Goal: Task Accomplishment & Management: Use online tool/utility

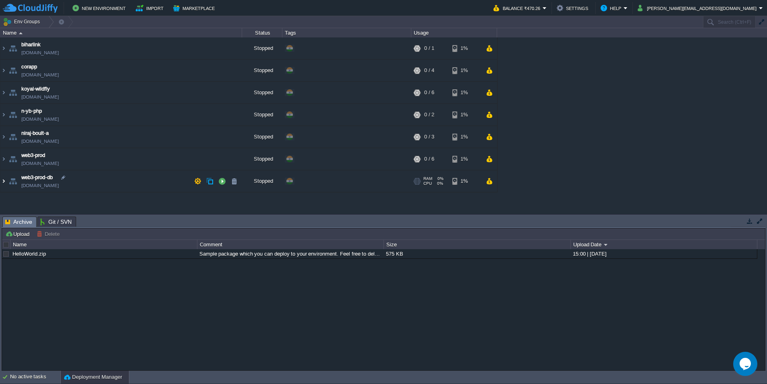
click at [6, 183] on img at bounding box center [3, 181] width 6 height 22
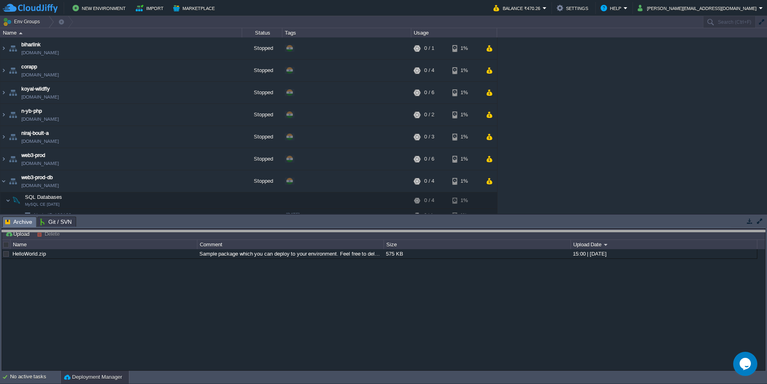
drag, startPoint x: 125, startPoint y: 221, endPoint x: 125, endPoint y: 245, distance: 23.8
click at [125, 245] on body "New Environment Import Marketplace Bonus ₹0.00 Upgrade Account Balance ₹470.26 …" at bounding box center [383, 192] width 767 height 384
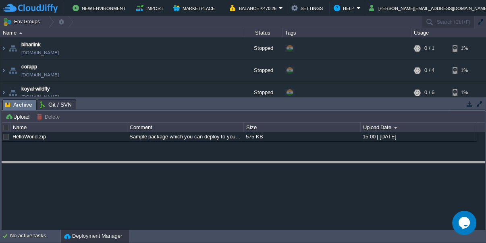
drag, startPoint x: 108, startPoint y: 103, endPoint x: 110, endPoint y: 146, distance: 43.2
click at [104, 164] on body "New Environment Import Marketplace Bonus ₹0.00 Upgrade Account Balance ₹470.26 …" at bounding box center [243, 121] width 486 height 243
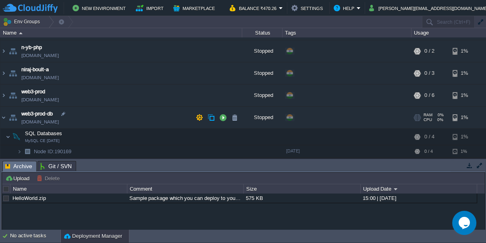
scroll to position [66, 0]
click at [21, 147] on img at bounding box center [19, 151] width 5 height 12
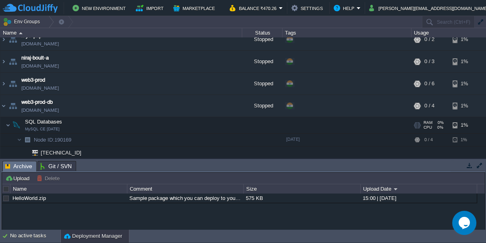
scroll to position [79, 0]
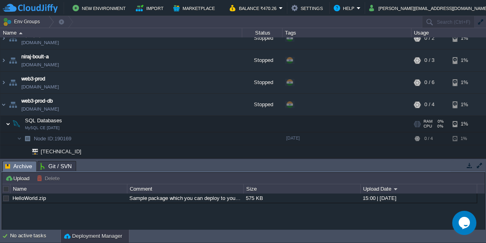
click at [8, 121] on img at bounding box center [8, 124] width 5 height 16
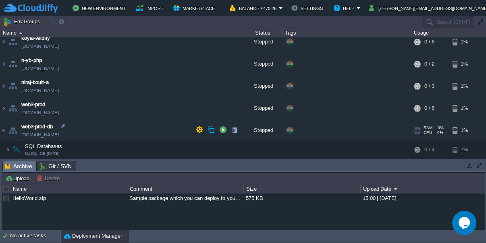
scroll to position [54, 0]
click at [5, 126] on img at bounding box center [3, 131] width 6 height 22
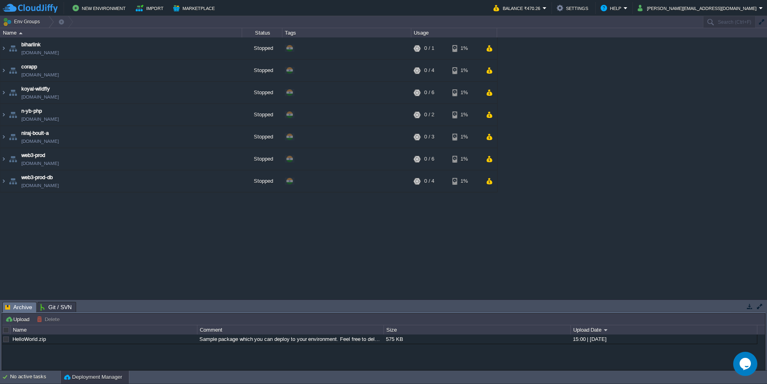
scroll to position [0, 0]
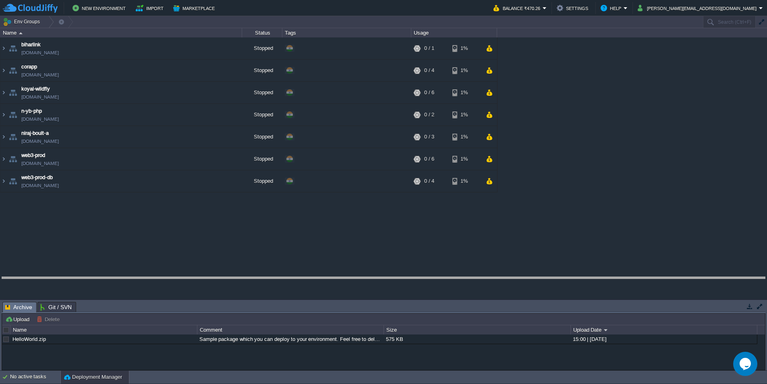
drag, startPoint x: 267, startPoint y: 307, endPoint x: 274, endPoint y: 280, distance: 27.7
click at [274, 280] on body "New Environment Import Marketplace Bonus ₹0.00 Upgrade Account Balance ₹470.26 …" at bounding box center [383, 192] width 767 height 384
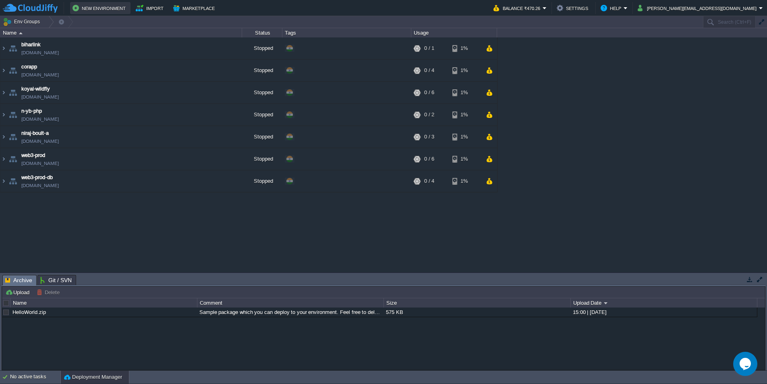
click at [92, 10] on button "New Environment" at bounding box center [101, 8] width 56 height 10
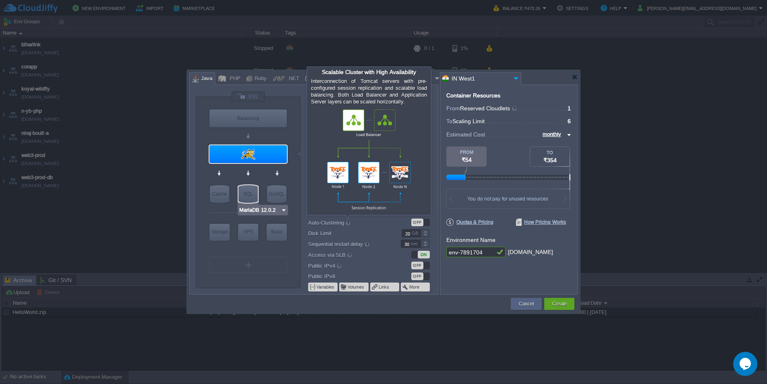
type input "Tomcat 11.0.12"
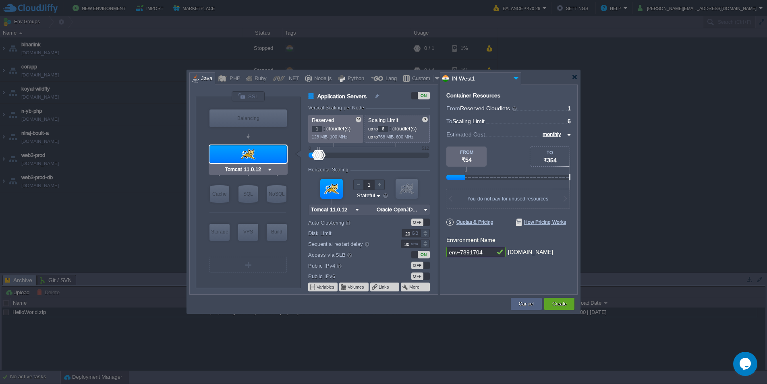
click at [269, 170] on img at bounding box center [270, 170] width 6 height 8
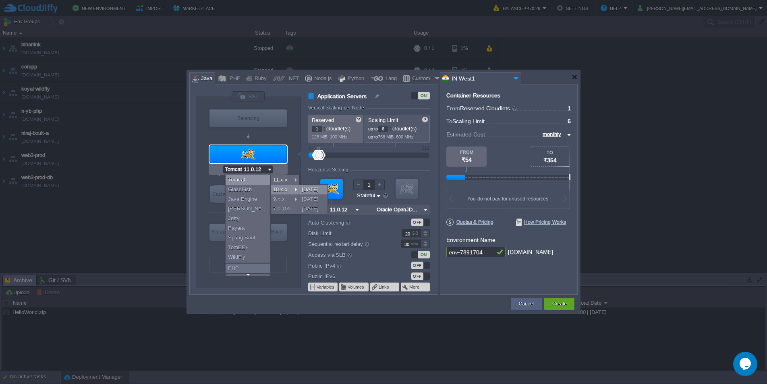
click at [317, 190] on div "[DATE]" at bounding box center [313, 190] width 28 height 10
type input "Tomcat [DATE]"
type input "Oracle OpenJDK..."
type input "Tomcat [DATE]"
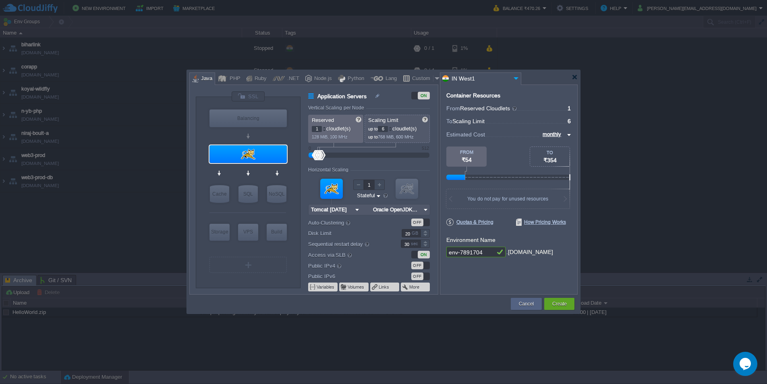
click at [425, 209] on img at bounding box center [425, 210] width 8 height 10
click at [444, 230] on div "17.0.16" at bounding box center [443, 230] width 28 height 10
type input "Oracle OpenJD..."
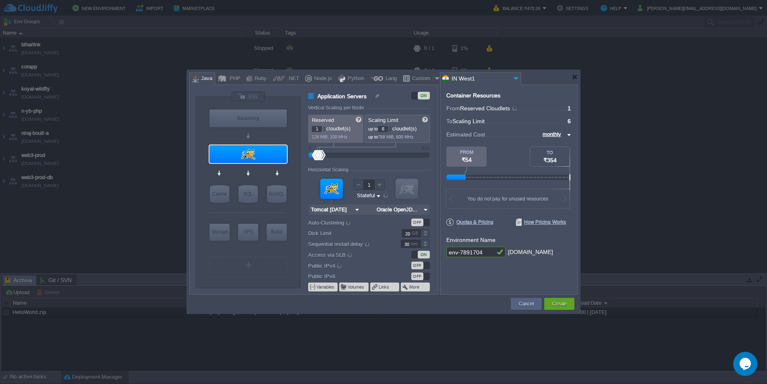
click at [472, 284] on div "Container Resources From Reserved Cloudlets ... = 1 not added To Scaling Limit …" at bounding box center [509, 190] width 138 height 210
drag, startPoint x: 487, startPoint y: 251, endPoint x: 446, endPoint y: 253, distance: 41.1
click at [446, 253] on input "env-7891704" at bounding box center [470, 252] width 48 height 10
type input "p"
type input "picom7"
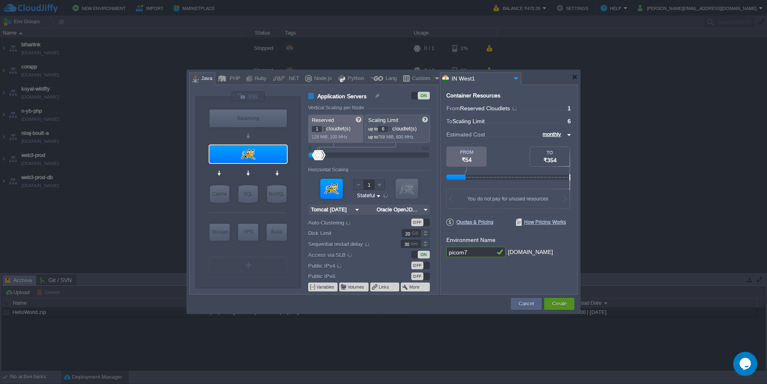
click at [563, 305] on button "Create" at bounding box center [559, 304] width 15 height 8
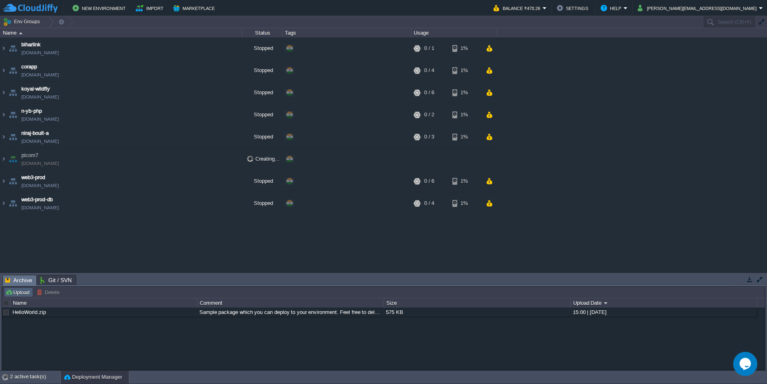
click at [20, 294] on button "Upload" at bounding box center [18, 292] width 27 height 7
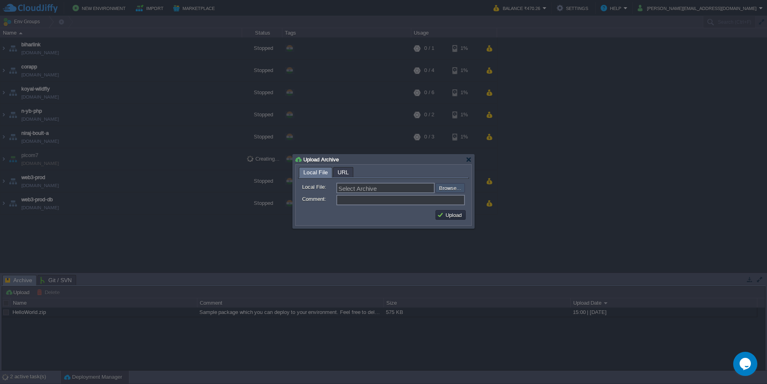
click at [454, 188] on input "file" at bounding box center [414, 188] width 102 height 10
type input "C:\fakepath\piv7.war"
type input "piv7.war"
type input "Picom [GEOGRAPHIC_DATA] tomcat 10"
click at [453, 218] on button "Upload" at bounding box center [450, 214] width 27 height 7
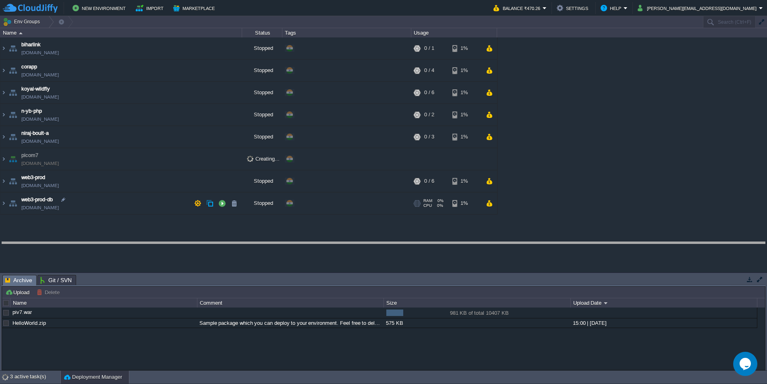
drag, startPoint x: 350, startPoint y: 284, endPoint x: 355, endPoint y: 251, distance: 33.4
click at [355, 251] on body "New Environment Import Marketplace Bonus ₹0.00 Upgrade Account Balance ₹470.26 …" at bounding box center [383, 192] width 767 height 384
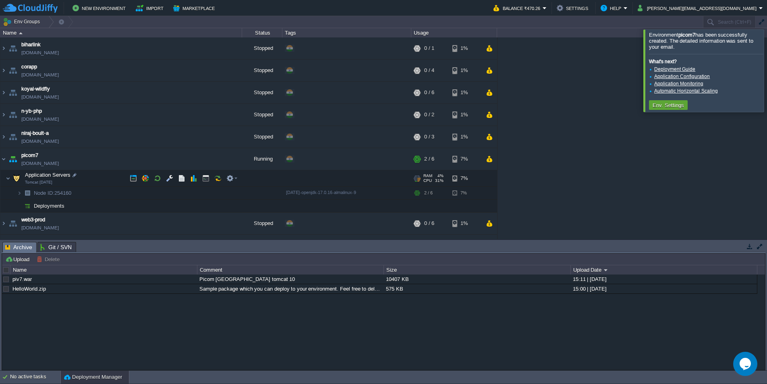
scroll to position [18, 0]
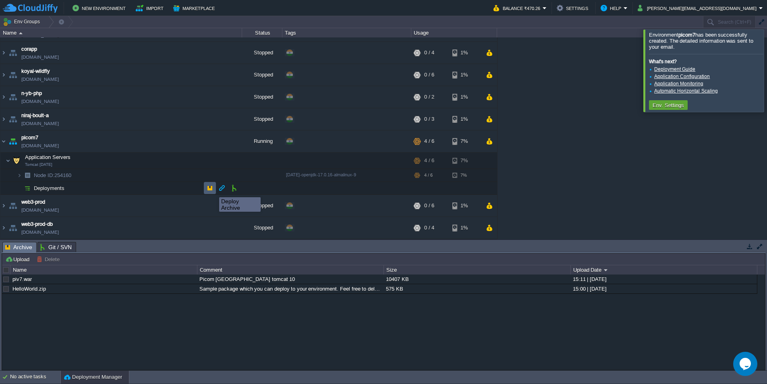
click at [211, 190] on button "button" at bounding box center [209, 187] width 7 height 7
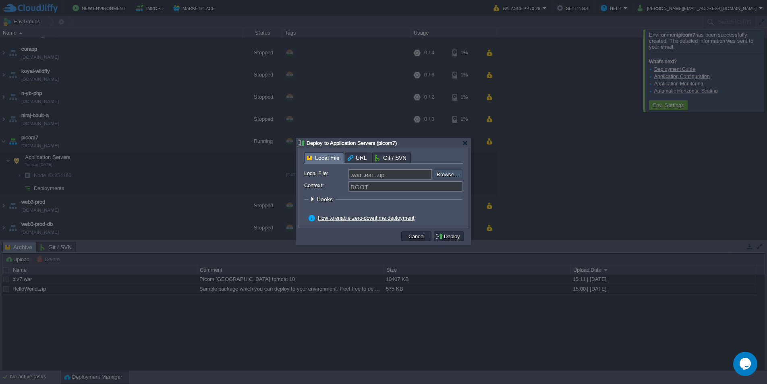
click at [453, 175] on input "file" at bounding box center [412, 175] width 102 height 10
click at [311, 201] on div at bounding box center [312, 199] width 6 height 6
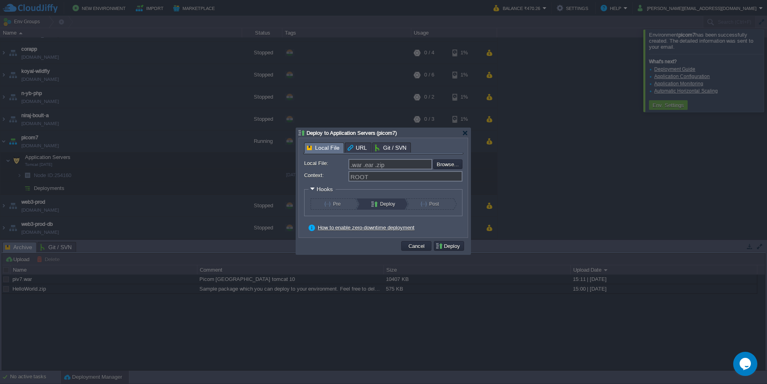
click at [357, 145] on div "Deploy to Application Servers (picom7) Local File URL Git / SVN Local File: .wa…" at bounding box center [383, 191] width 174 height 126
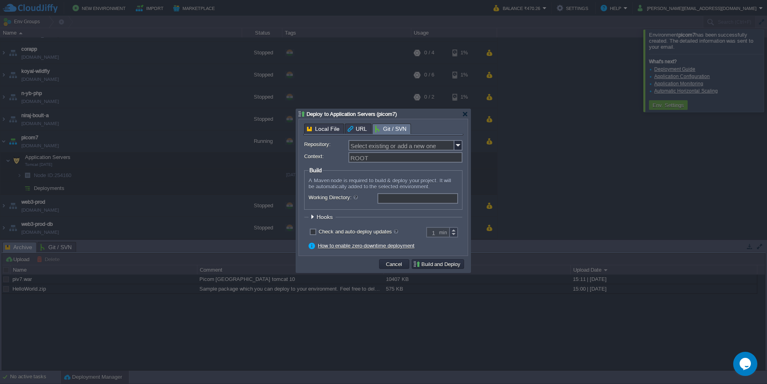
click at [390, 160] on div "Local File URL Git / SVN Local File: .war .ear .zip Browse... Context: ROOT Hoo…" at bounding box center [383, 188] width 160 height 128
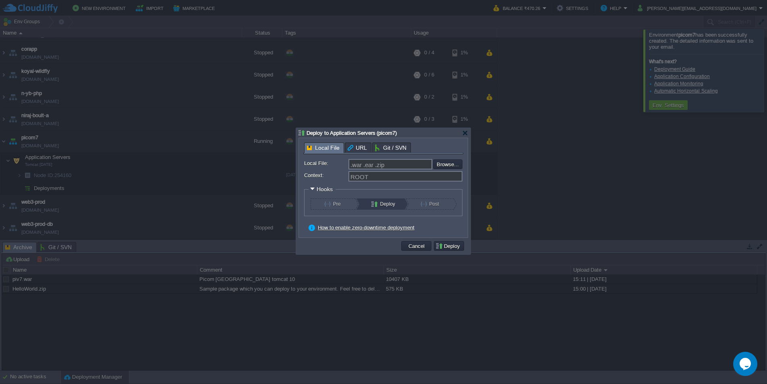
click at [320, 132] on div "Deploy to Application Servers (picom7) Local File URL Git / SVN Local File: .wa…" at bounding box center [383, 191] width 174 height 126
click at [464, 135] on div at bounding box center [465, 133] width 6 height 6
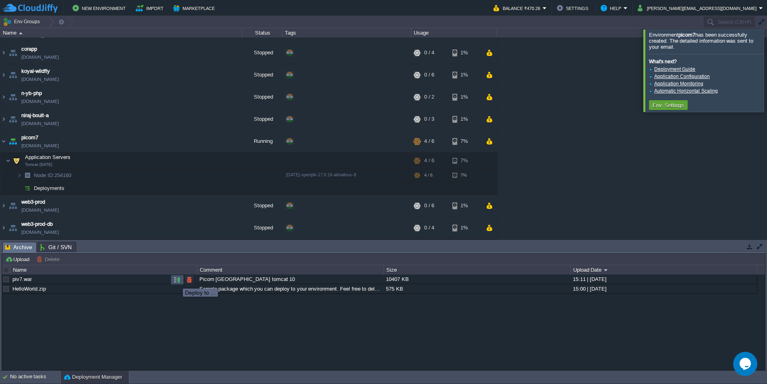
click at [177, 282] on button "button" at bounding box center [177, 279] width 7 height 7
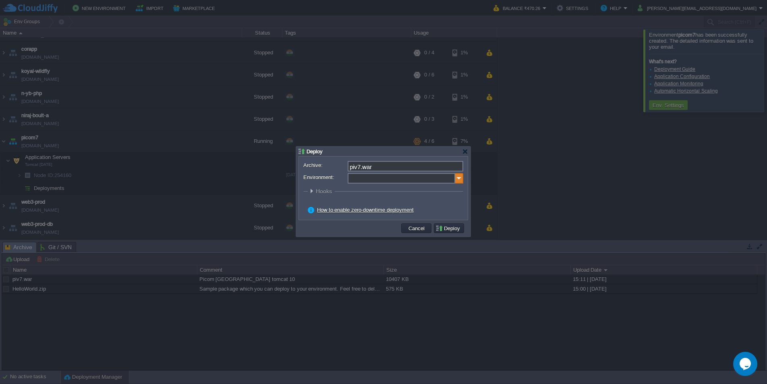
click at [459, 182] on img at bounding box center [459, 178] width 8 height 10
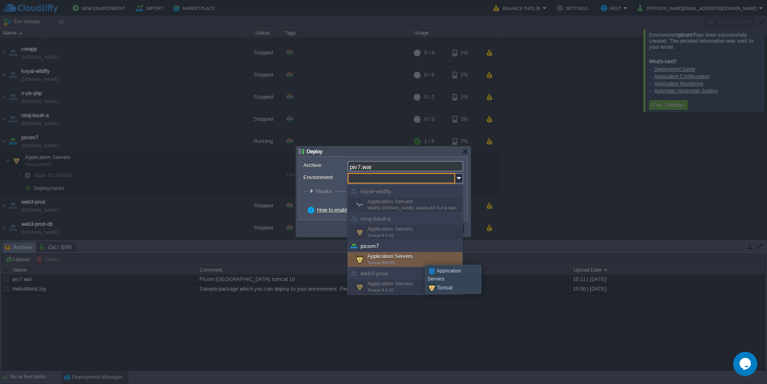
click at [411, 258] on div "Application Servers Tomcat [DATE]" at bounding box center [405, 259] width 115 height 15
type input "Application Servers (picom7)"
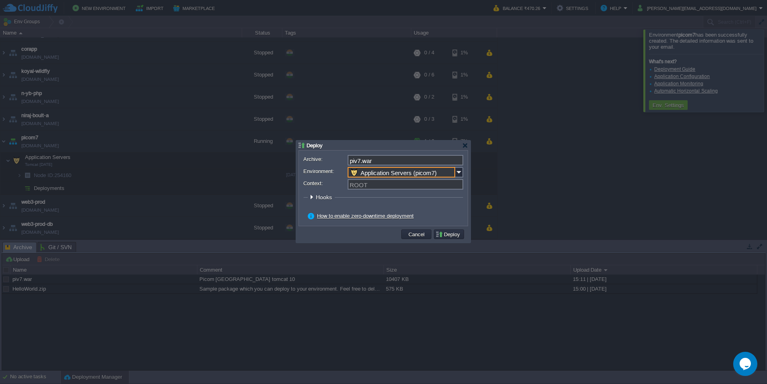
click at [408, 173] on input "Application Servers (picom7)" at bounding box center [402, 172] width 108 height 10
click at [443, 233] on button "Deploy" at bounding box center [448, 234] width 27 height 7
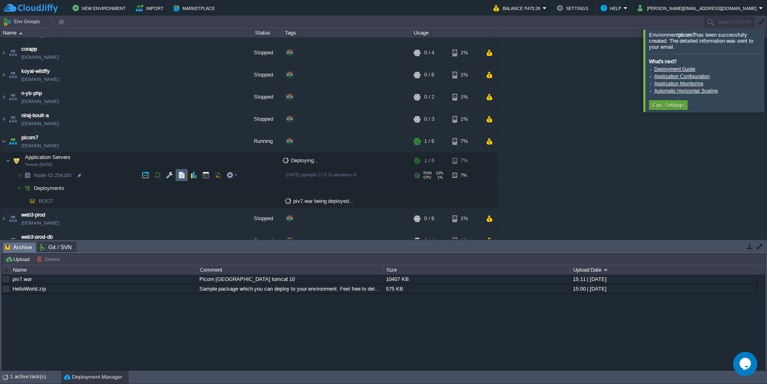
click at [181, 176] on button "button" at bounding box center [181, 175] width 7 height 7
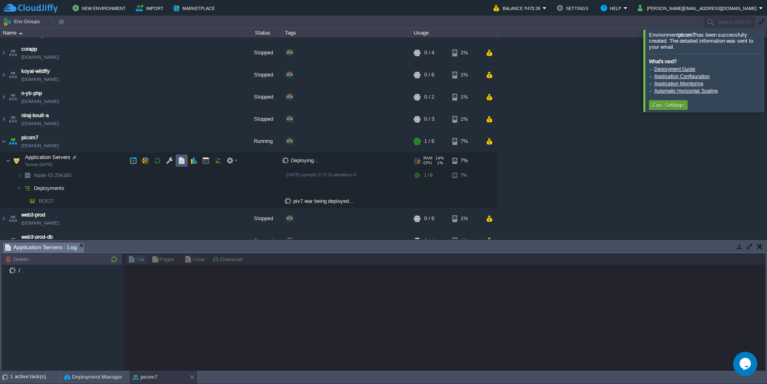
click at [184, 165] on td at bounding box center [182, 161] width 12 height 12
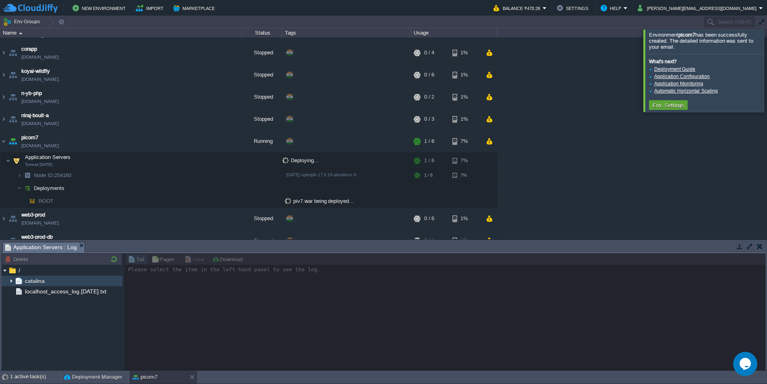
click at [10, 282] on img at bounding box center [11, 281] width 6 height 10
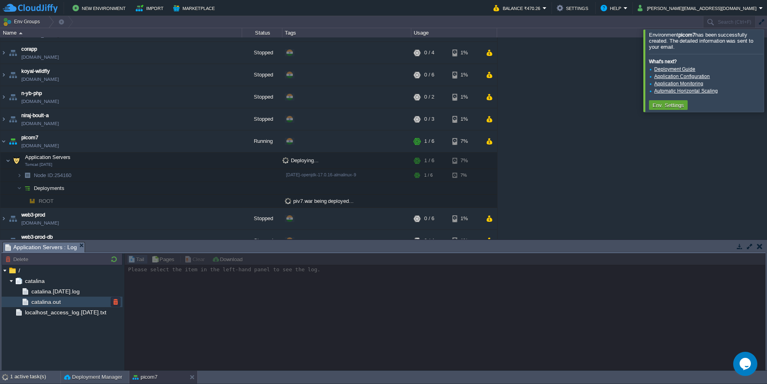
click at [48, 300] on span "catalina.out" at bounding box center [46, 301] width 32 height 7
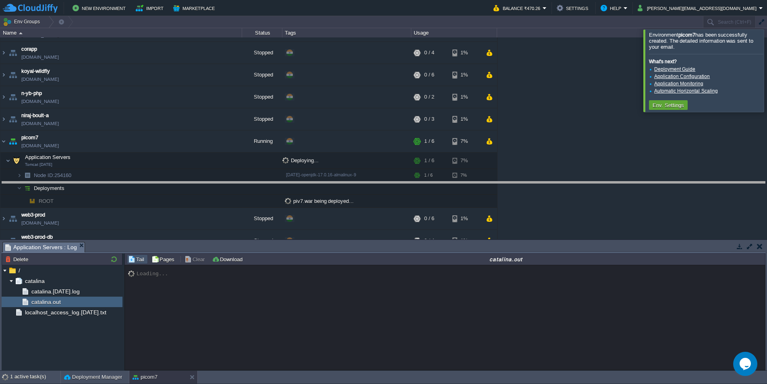
drag, startPoint x: 185, startPoint y: 245, endPoint x: 196, endPoint y: 179, distance: 66.9
click at [195, 180] on body "New Environment Import Marketplace Bonus ₹0.00 Upgrade Account Balance ₹470.26 …" at bounding box center [383, 192] width 767 height 384
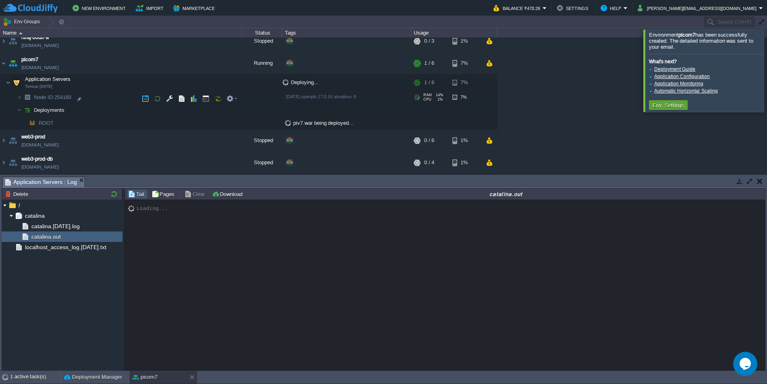
scroll to position [96, 0]
click at [222, 164] on button "button" at bounding box center [221, 162] width 7 height 7
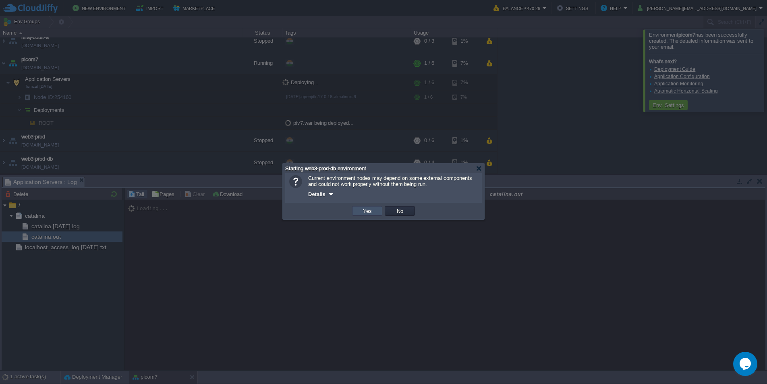
click at [368, 213] on button "Yes" at bounding box center [368, 210] width 14 height 7
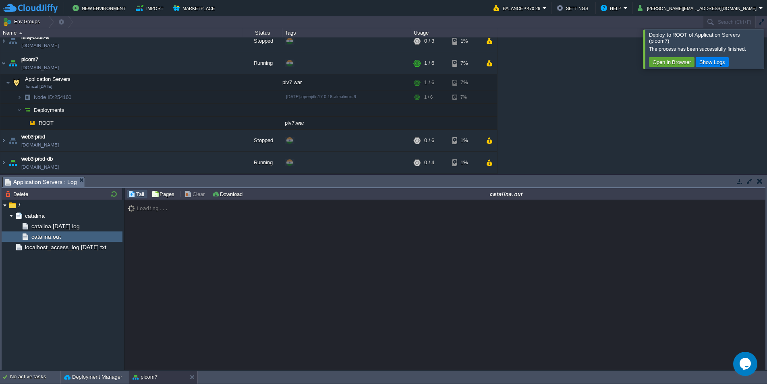
scroll to position [731, 0]
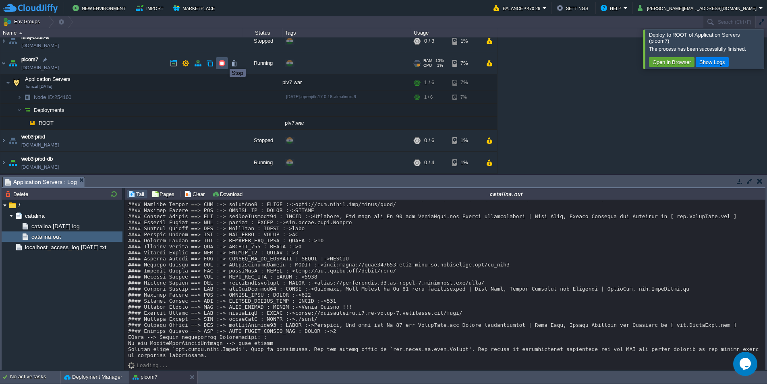
click at [222, 62] on button "button" at bounding box center [221, 63] width 7 height 7
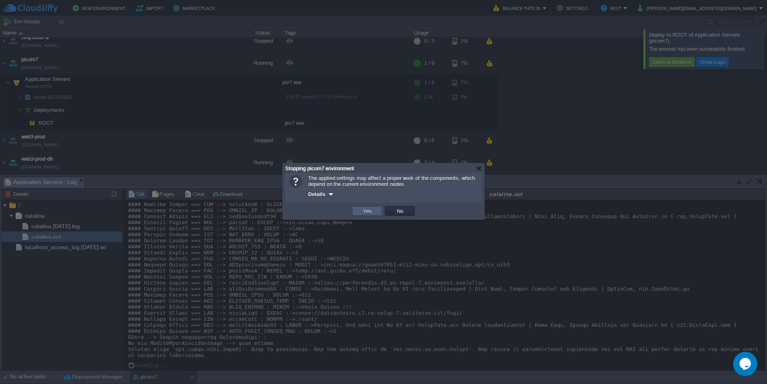
click at [374, 211] on td "Yes" at bounding box center [367, 211] width 30 height 10
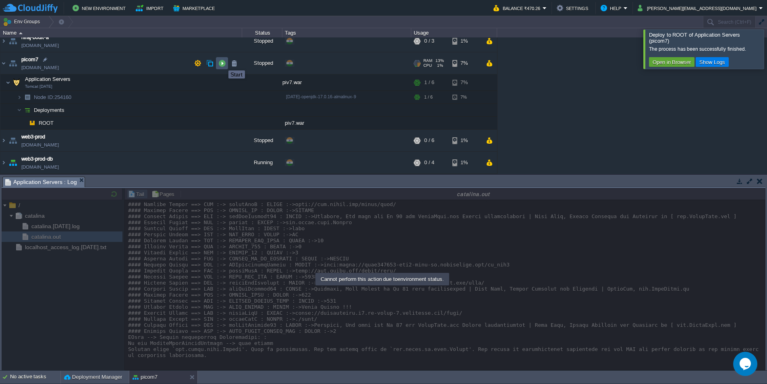
click at [222, 63] on button "button" at bounding box center [221, 63] width 7 height 7
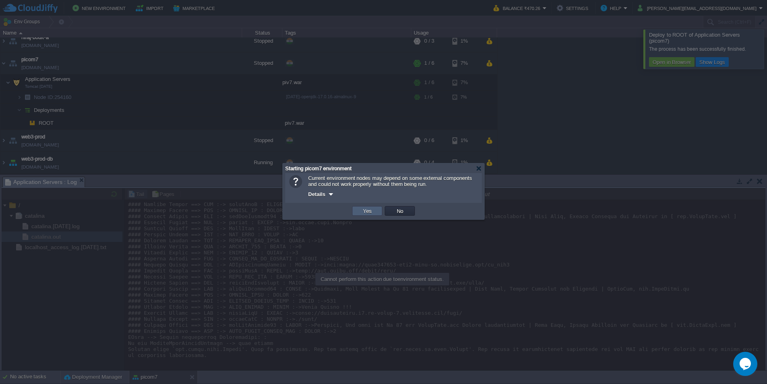
click at [365, 216] on td "Yes" at bounding box center [367, 211] width 30 height 10
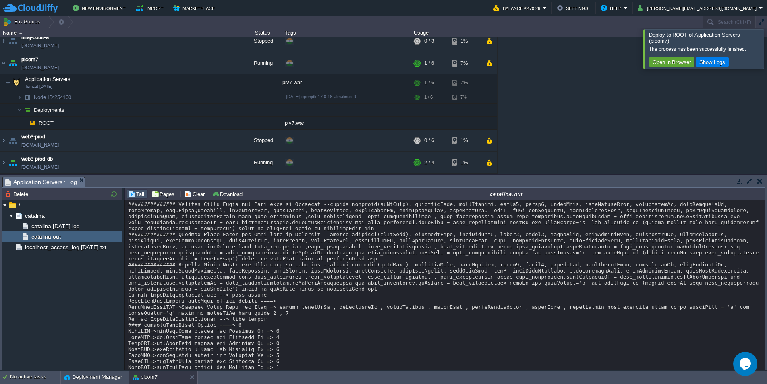
scroll to position [6266, 0]
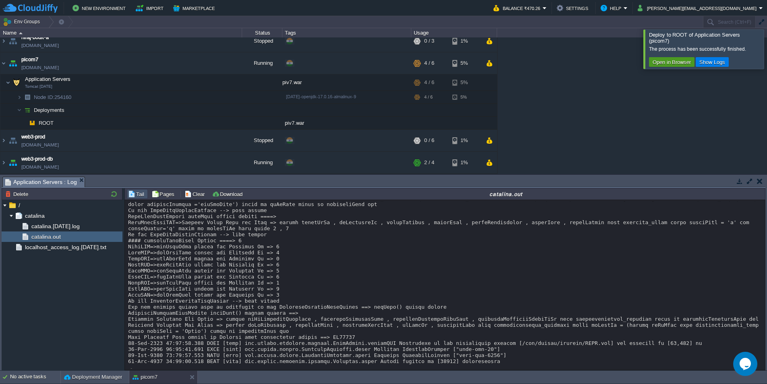
click at [670, 59] on button "Open in Browser" at bounding box center [671, 61] width 43 height 7
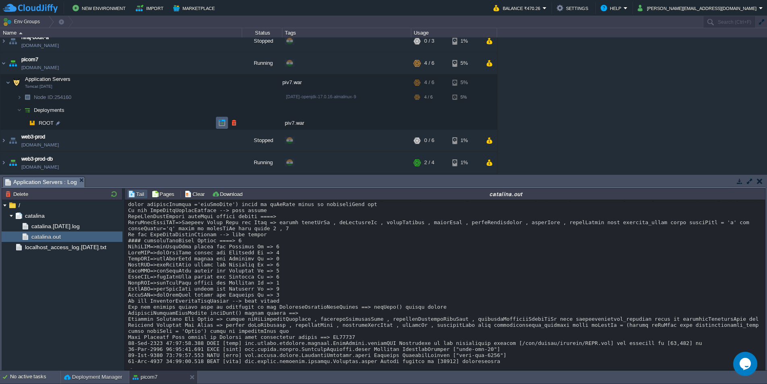
click at [221, 124] on button "button" at bounding box center [221, 122] width 7 height 7
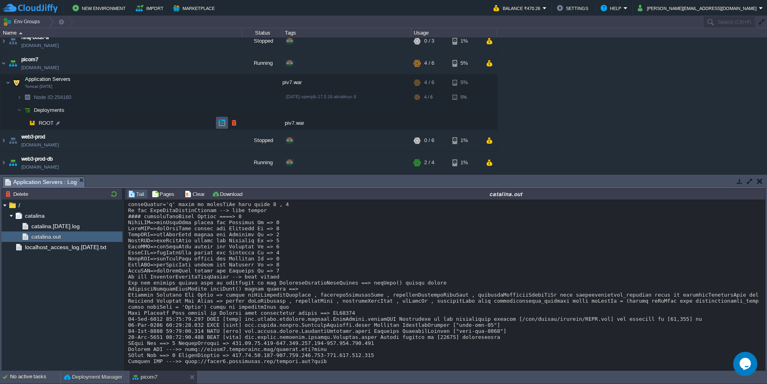
click at [220, 124] on button "button" at bounding box center [221, 122] width 7 height 7
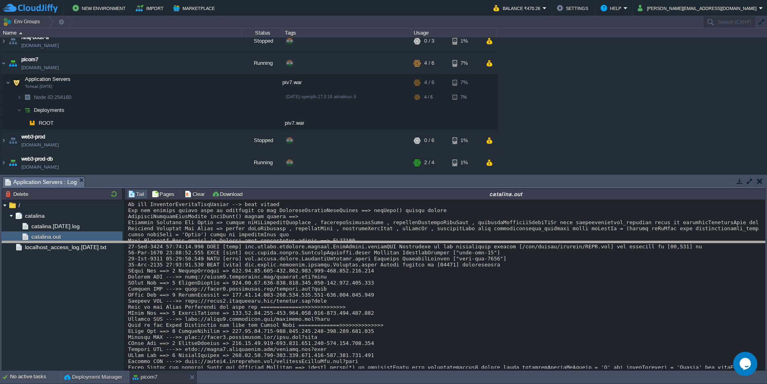
drag, startPoint x: 313, startPoint y: 182, endPoint x: 322, endPoint y: 248, distance: 66.6
click at [322, 248] on body "New Environment Import Marketplace Bonus ₹0.00 Upgrade Account Balance ₹470.26 …" at bounding box center [383, 192] width 767 height 384
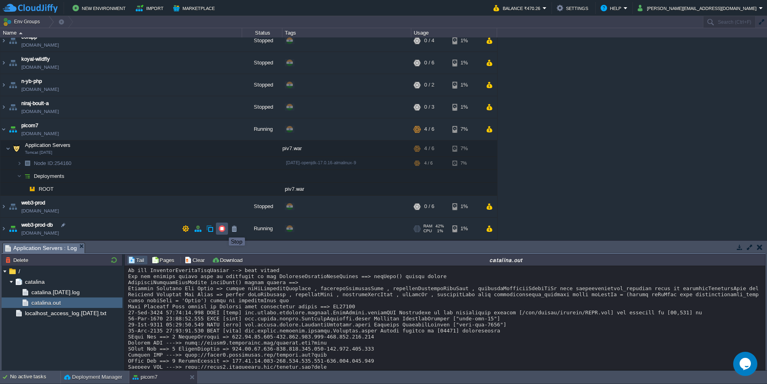
click at [223, 230] on button "button" at bounding box center [221, 228] width 7 height 7
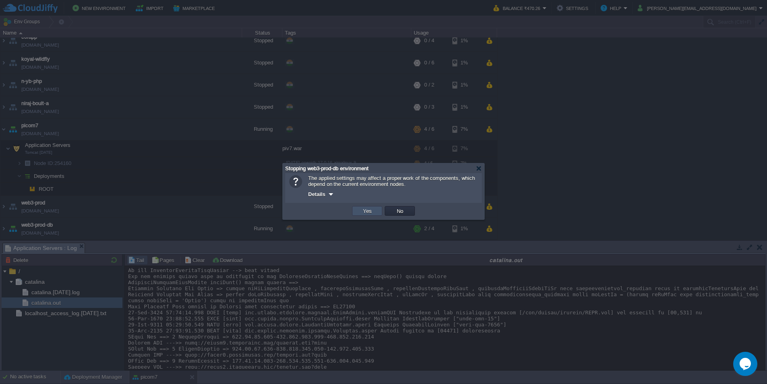
click at [368, 209] on button "Yes" at bounding box center [368, 210] width 14 height 7
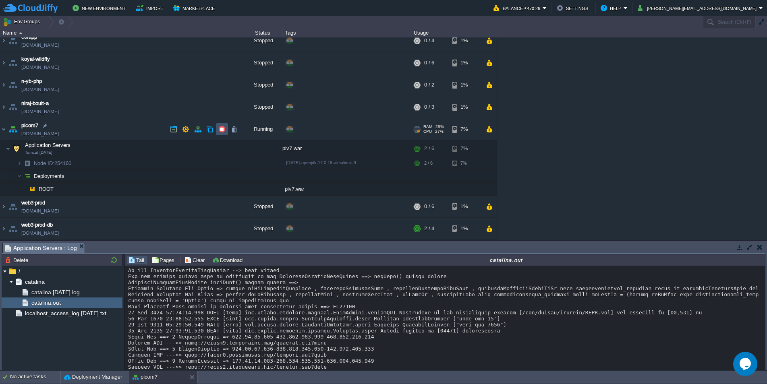
click at [224, 131] on button "button" at bounding box center [221, 129] width 7 height 7
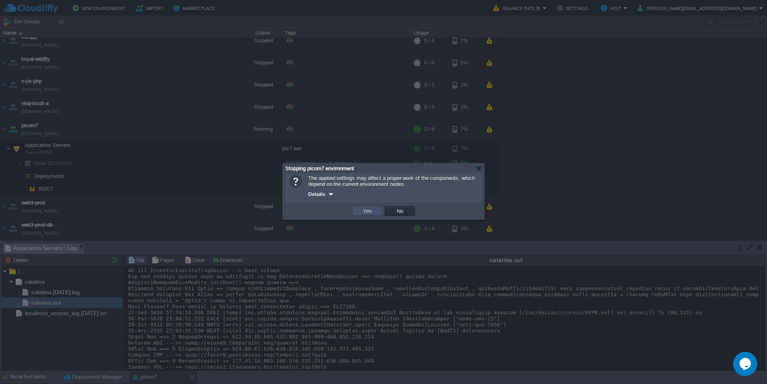
click at [370, 211] on button "Yes" at bounding box center [368, 210] width 14 height 7
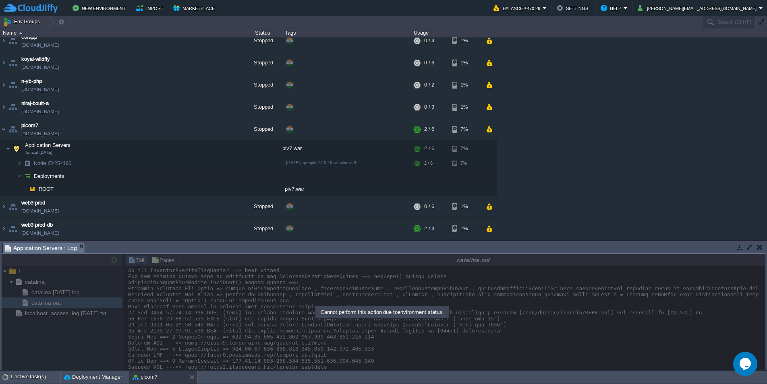
scroll to position [6362, 0]
